Goal: Contribute content: Add original content to the website for others to see

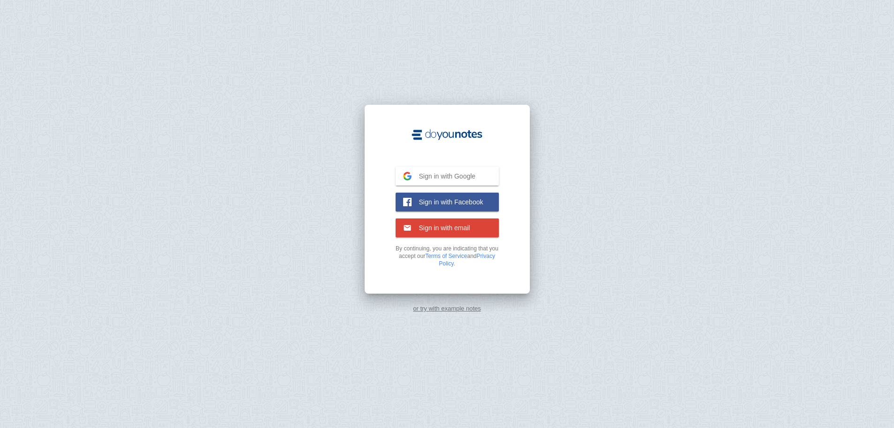
drag, startPoint x: 797, startPoint y: 1, endPoint x: 686, endPoint y: 323, distance: 340.8
click at [693, 316] on div "or try with example notes" at bounding box center [447, 214] width 894 height 428
click at [456, 175] on span "Sign in with Google" at bounding box center [444, 176] width 64 height 8
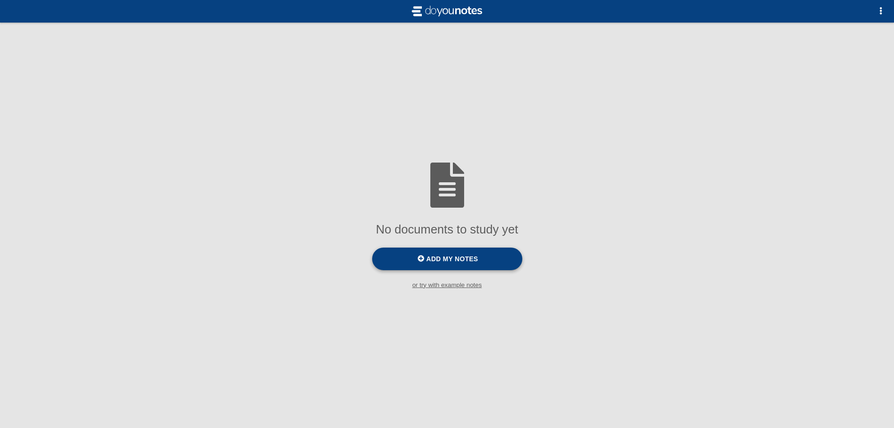
click at [475, 262] on span "Add my notes" at bounding box center [452, 259] width 52 height 8
click at [0, 0] on input "Add my notes" at bounding box center [0, 0] width 0 height 0
